Goal: Download file/media

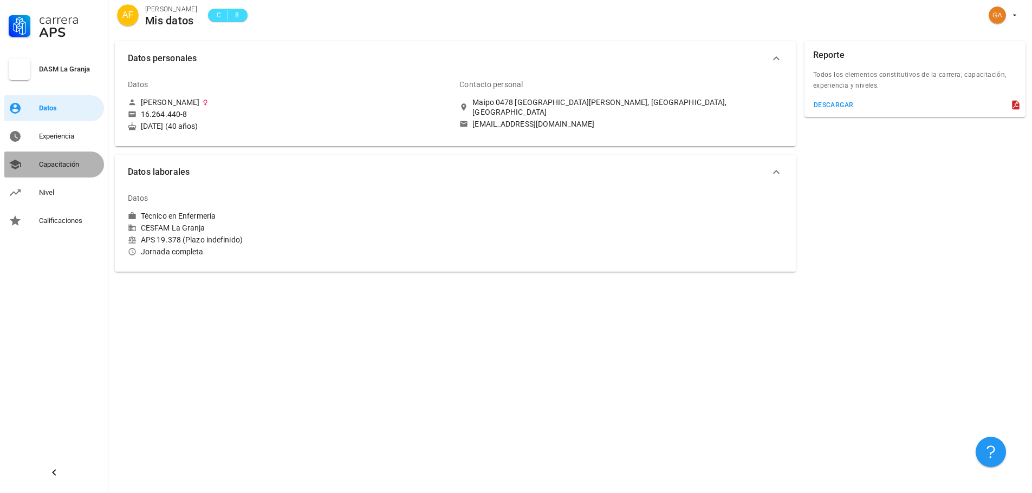
click at [57, 165] on div "Capacitación" at bounding box center [69, 164] width 61 height 9
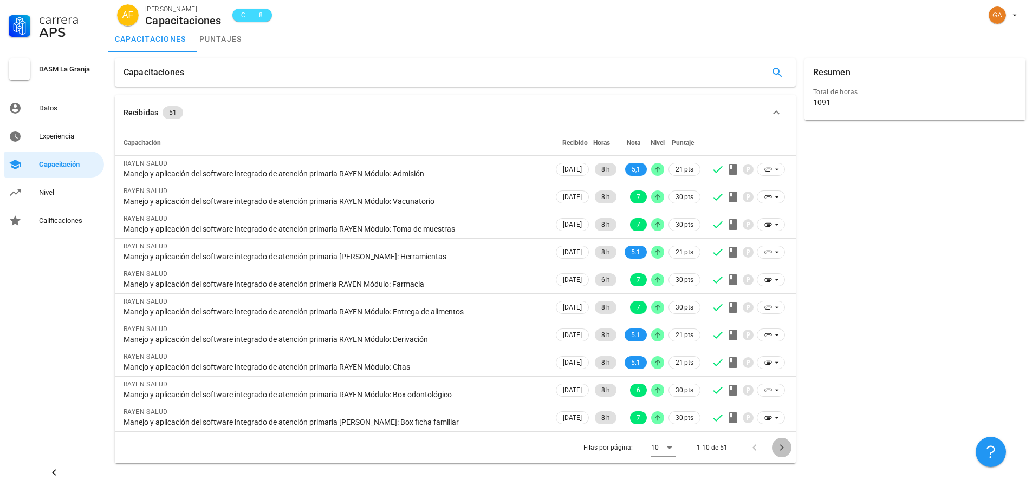
click at [780, 450] on icon "Página siguiente" at bounding box center [781, 448] width 4 height 6
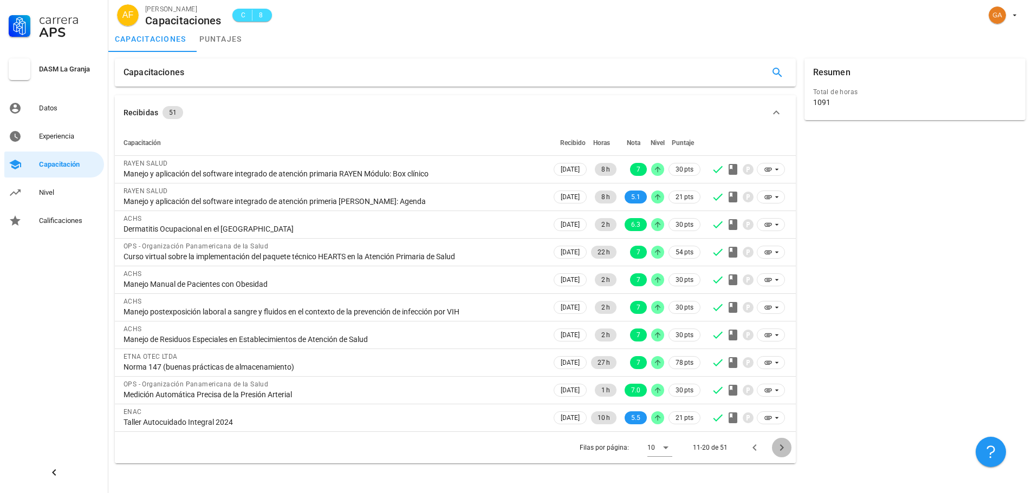
click at [784, 447] on icon "Página siguiente" at bounding box center [781, 447] width 13 height 13
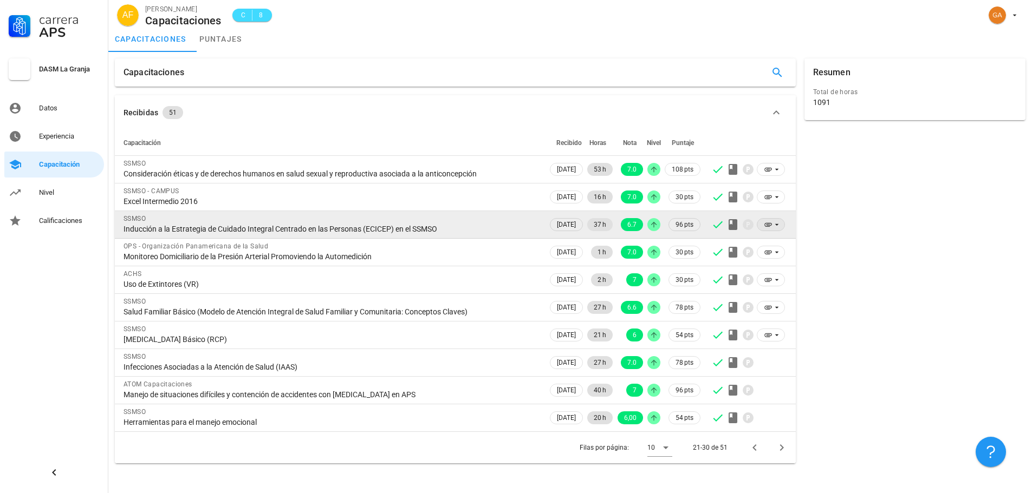
click at [772, 224] on icon at bounding box center [776, 224] width 9 height 9
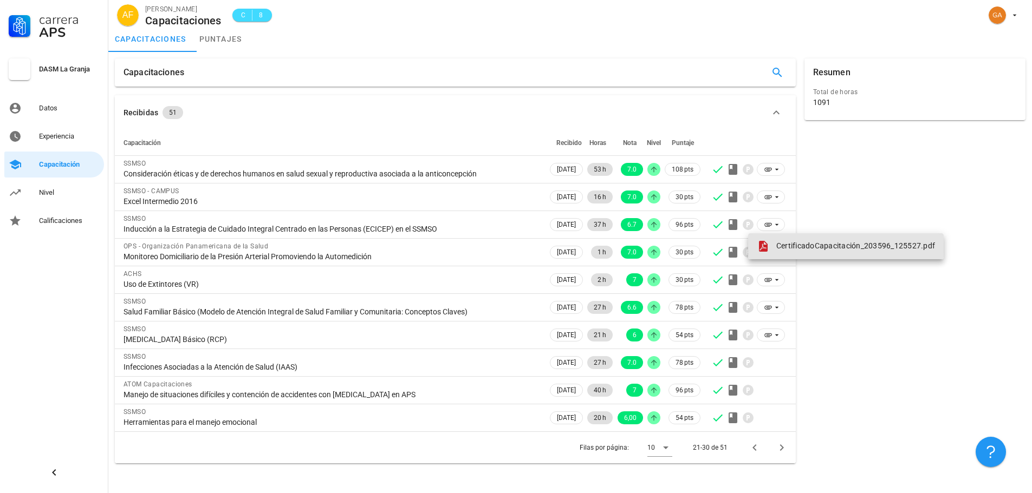
click at [818, 255] on link "CertificadoCapacitación_203596_125527.pdf" at bounding box center [845, 246] width 195 height 26
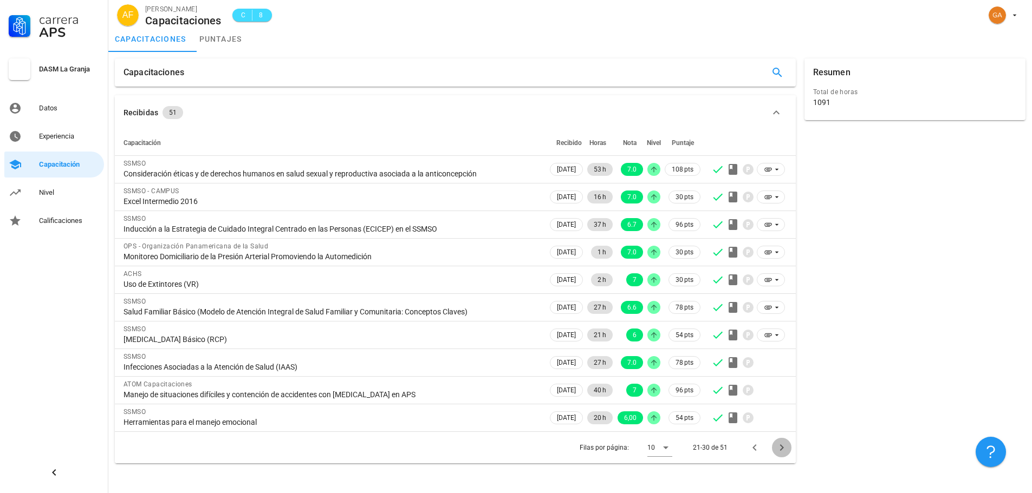
click at [777, 451] on icon "Página siguiente" at bounding box center [781, 447] width 13 height 13
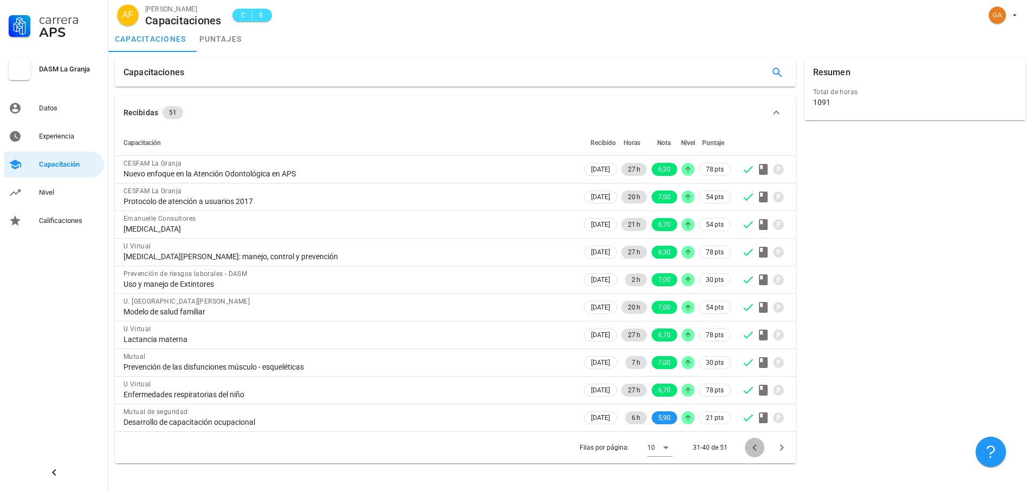
click at [754, 448] on icon "Página anterior" at bounding box center [754, 447] width 13 height 13
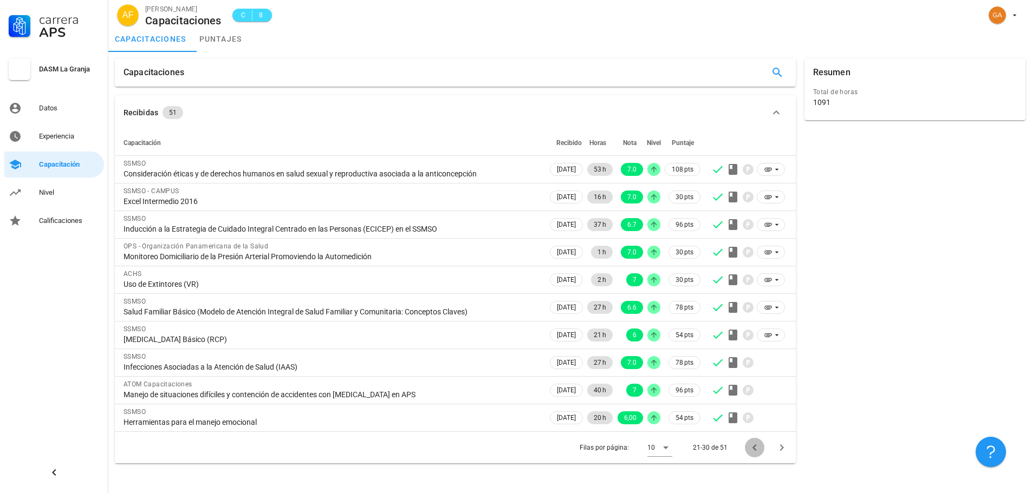
click at [755, 447] on icon "Página anterior" at bounding box center [754, 447] width 13 height 13
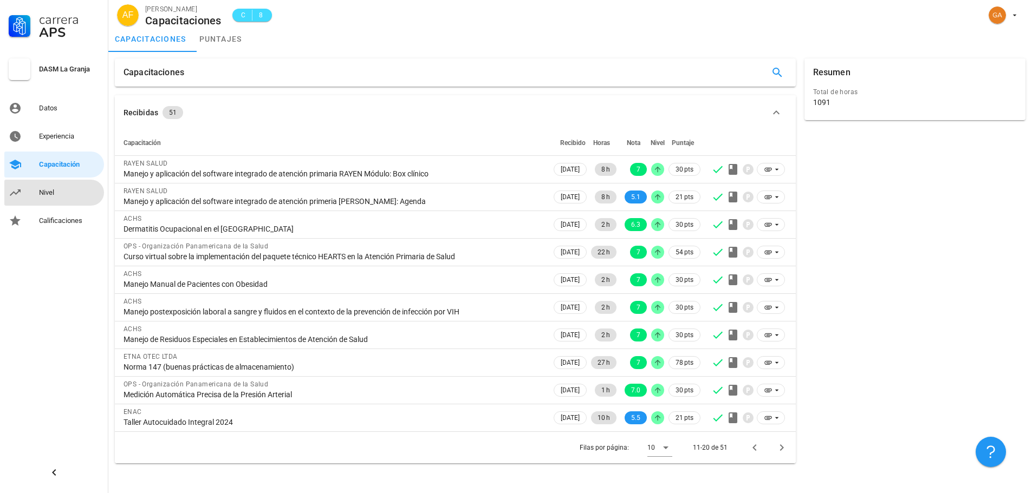
click at [56, 198] on div "Nivel" at bounding box center [69, 192] width 61 height 17
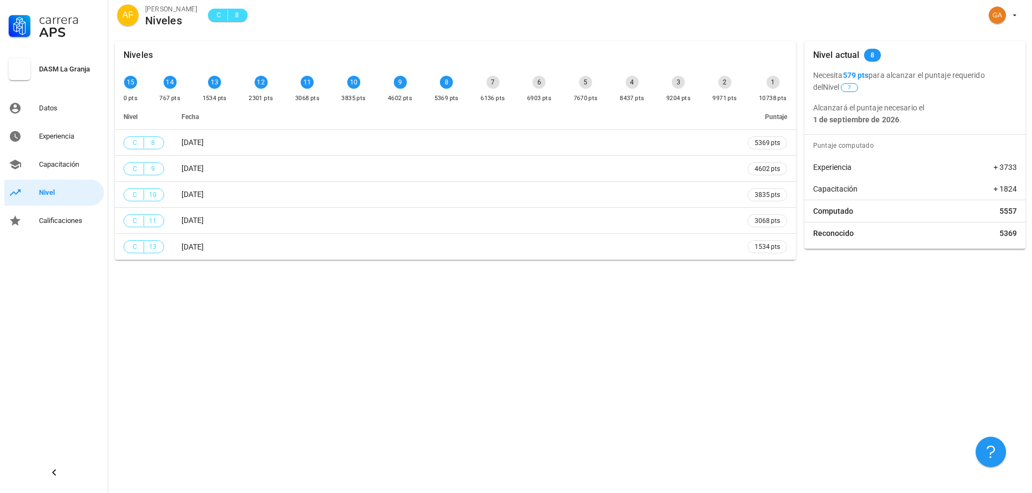
drag, startPoint x: 892, startPoint y: 122, endPoint x: 809, endPoint y: 128, distance: 84.1
click at [809, 128] on div "Nivel actual 8 Necesita 579 pts para alcanzar el puntaje requerido del Nivel 7 …" at bounding box center [914, 145] width 221 height 208
click at [1015, 15] on icon "button" at bounding box center [1015, 16] width 4 height 2
click at [1004, 39] on div "Salir" at bounding box center [1007, 42] width 17 height 22
